Goal: Information Seeking & Learning: Learn about a topic

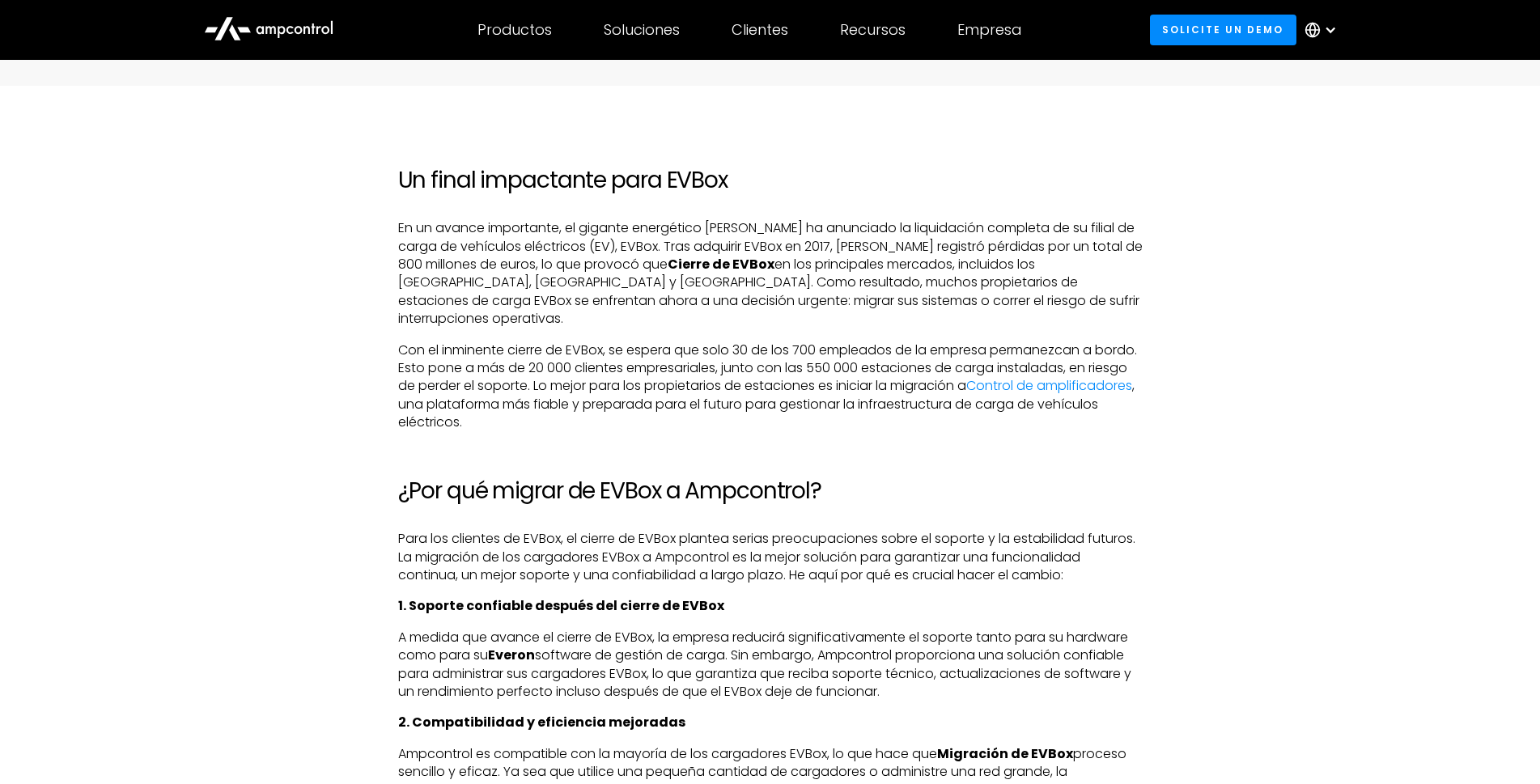
scroll to position [1213, 0]
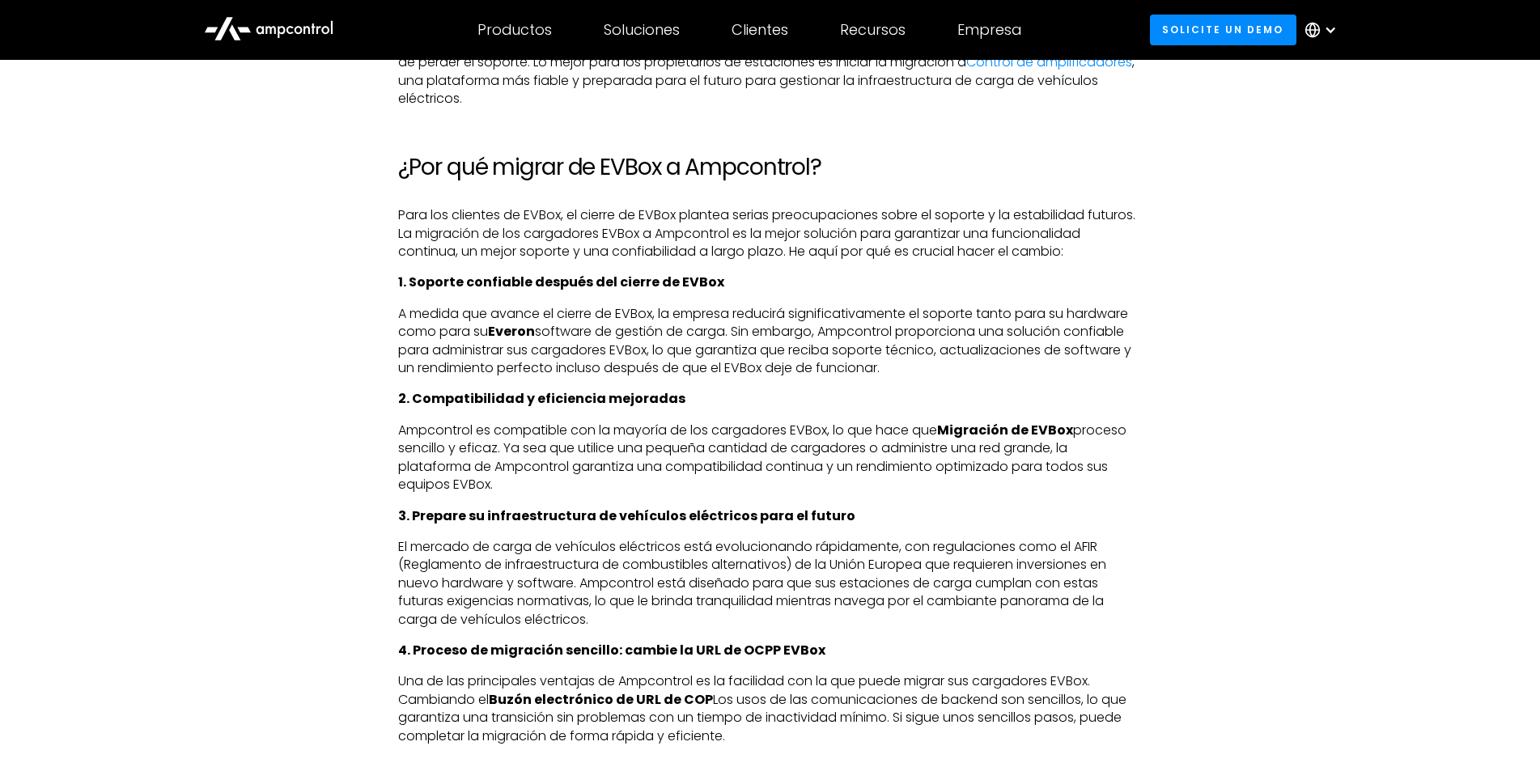
drag, startPoint x: 491, startPoint y: 310, endPoint x: 540, endPoint y: 318, distance: 49.6
click at [540, 318] on p "A medida que avance el cierre de EVBox, la empresa reducirá significativamente …" at bounding box center [770, 341] width 744 height 73
